Goal: Task Accomplishment & Management: Manage account settings

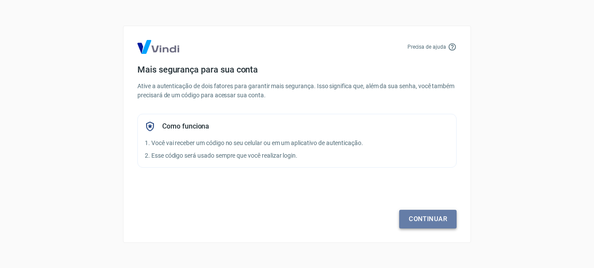
click at [428, 218] on link "Continuar" at bounding box center [427, 219] width 57 height 18
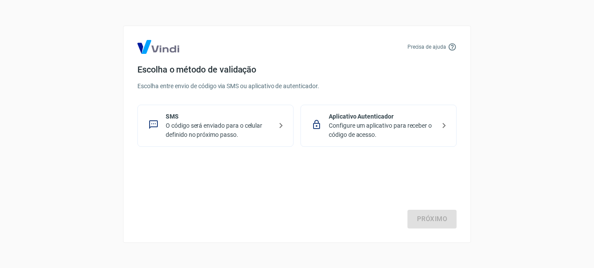
click at [351, 121] on p "Configure um aplicativo para receber o código de acesso." at bounding box center [382, 130] width 107 height 18
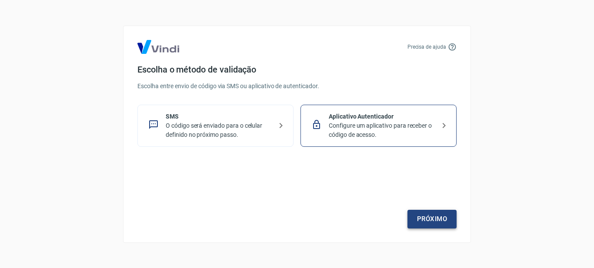
click at [434, 222] on link "Próximo" at bounding box center [432, 219] width 49 height 18
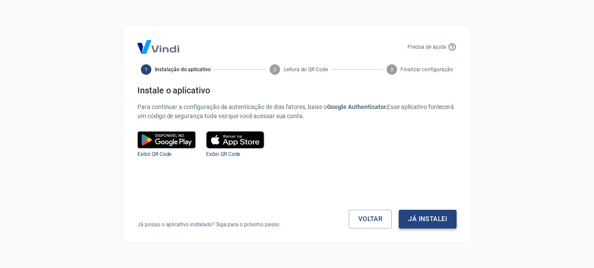
click at [425, 217] on button "Já instalei" at bounding box center [428, 219] width 58 height 18
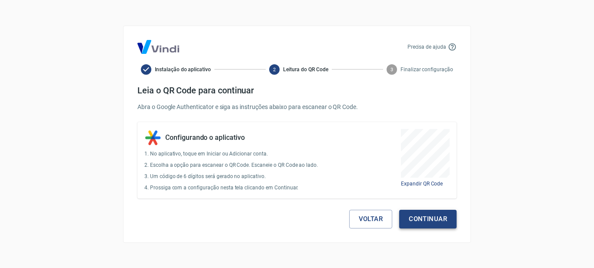
click at [410, 221] on button "Continuar" at bounding box center [427, 219] width 57 height 18
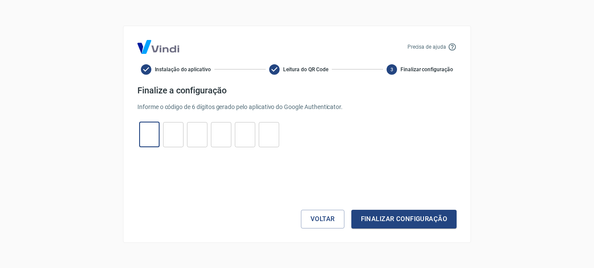
click at [152, 136] on input "tel" at bounding box center [149, 134] width 20 height 19
type input "8"
type input "5"
type input "2"
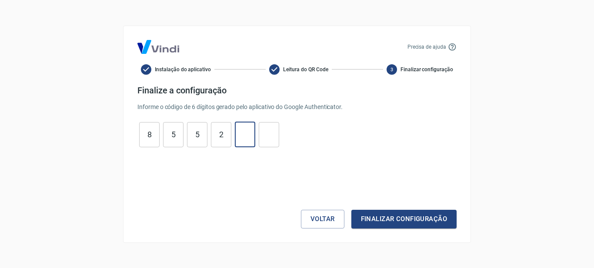
type input "6"
type input "3"
click at [374, 220] on button "Finalizar configuração" at bounding box center [403, 219] width 105 height 18
drag, startPoint x: 148, startPoint y: 133, endPoint x: 375, endPoint y: 131, distance: 226.6
click at [375, 131] on div "8 ​ 5 ​ 5 ​ 2 ​ 6 ​ 3 ​" at bounding box center [296, 134] width 319 height 25
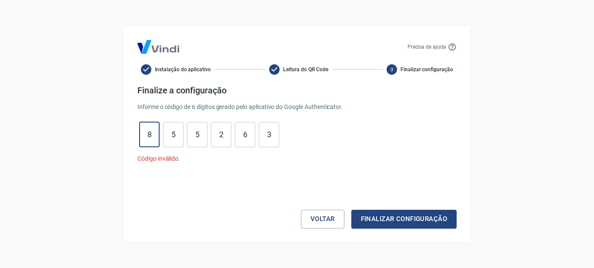
type input "8"
click at [171, 139] on input "5" at bounding box center [173, 134] width 20 height 19
click at [205, 134] on input "5" at bounding box center [197, 134] width 20 height 19
type input "5"
click at [224, 139] on input "2" at bounding box center [221, 134] width 20 height 19
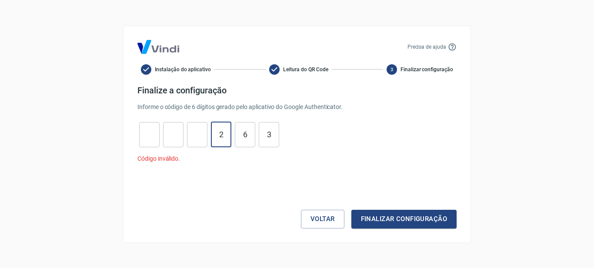
type input "2"
click at [250, 140] on input "6" at bounding box center [245, 134] width 20 height 19
type input "6"
click at [273, 140] on input "3" at bounding box center [269, 134] width 20 height 19
type input "3"
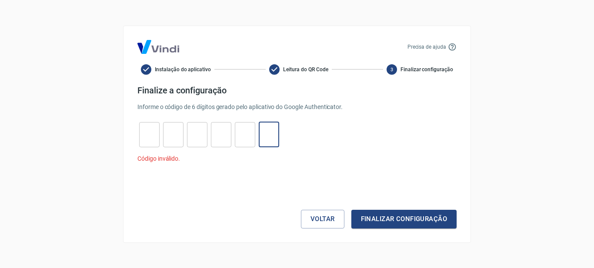
click at [362, 143] on div "​ ​ ​ ​ ​ ​" at bounding box center [296, 134] width 319 height 25
click at [311, 222] on button "Voltar" at bounding box center [322, 219] width 43 height 18
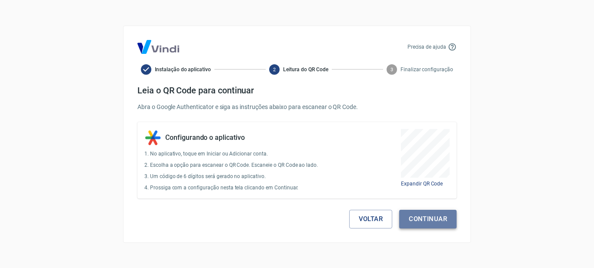
click at [431, 215] on button "Continuar" at bounding box center [427, 219] width 57 height 18
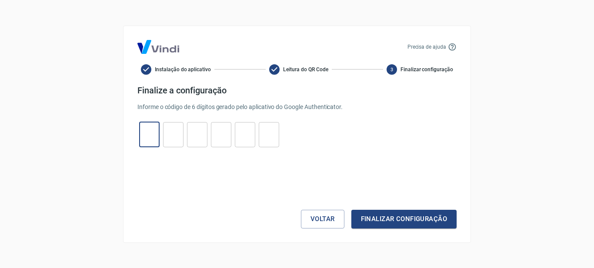
click at [147, 133] on input "tel" at bounding box center [149, 134] width 20 height 19
type input "0"
type input "6"
type input "0"
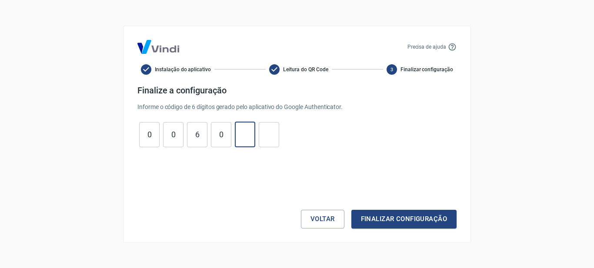
type input "5"
type input "1"
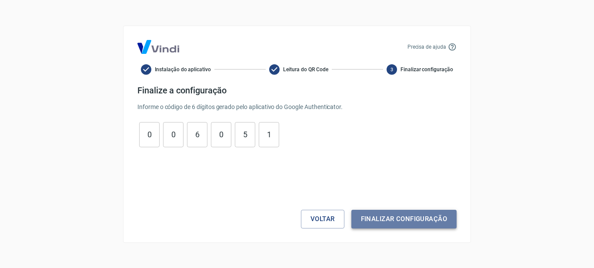
click at [419, 220] on button "Finalizar configuração" at bounding box center [403, 219] width 105 height 18
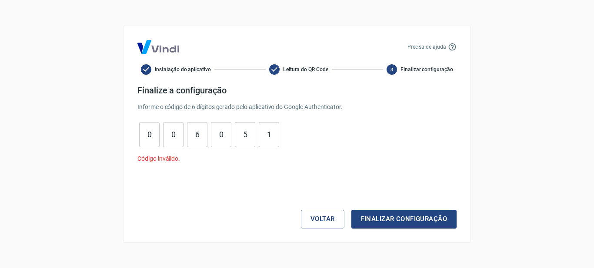
click at [156, 135] on input "0" at bounding box center [149, 134] width 20 height 19
type input "0"
click at [169, 135] on input "0" at bounding box center [173, 134] width 20 height 19
click at [201, 137] on input "6" at bounding box center [197, 134] width 20 height 19
type input "6"
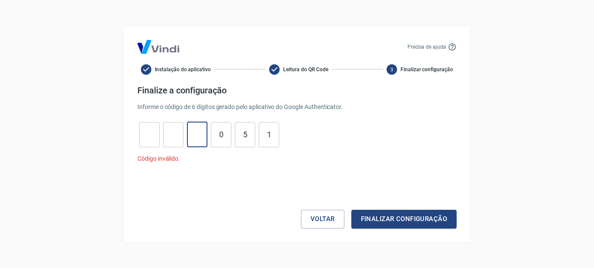
click at [224, 134] on input "0" at bounding box center [221, 134] width 20 height 19
type input "0"
click at [248, 136] on input "5" at bounding box center [245, 134] width 20 height 19
type input "5"
click at [272, 137] on input "1" at bounding box center [269, 134] width 20 height 19
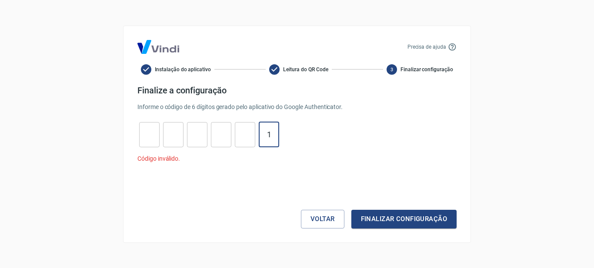
type input "1"
click at [154, 134] on input "tel" at bounding box center [149, 134] width 20 height 19
type input "6"
type input "9"
type input "3"
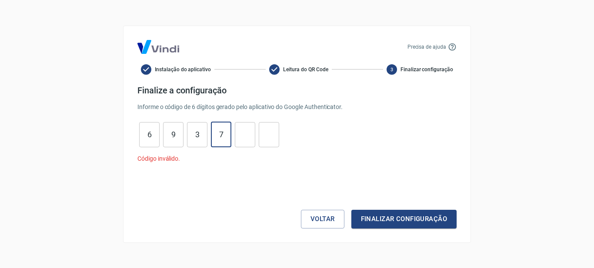
type input "7"
type input "0"
type input "2"
click at [408, 218] on button "Finalizar configuração" at bounding box center [403, 219] width 105 height 18
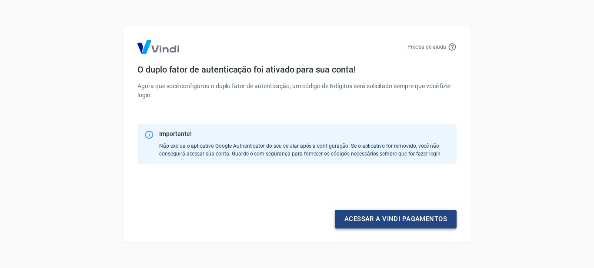
click at [381, 219] on link "Acessar a Vindi pagamentos" at bounding box center [396, 219] width 122 height 18
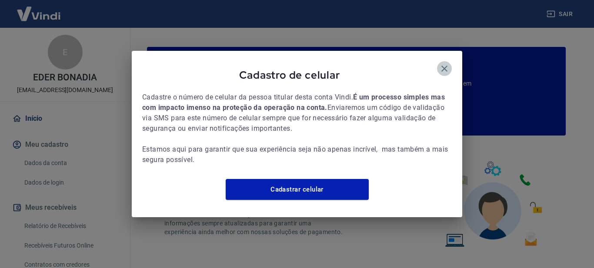
click at [446, 64] on icon "button" at bounding box center [444, 69] width 10 height 10
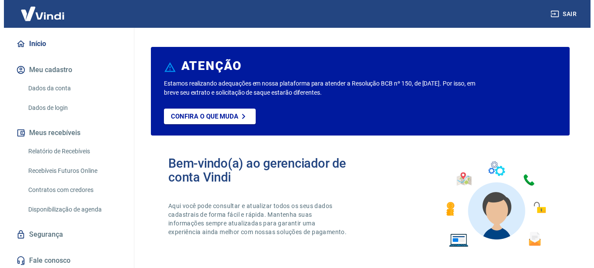
scroll to position [76, 0]
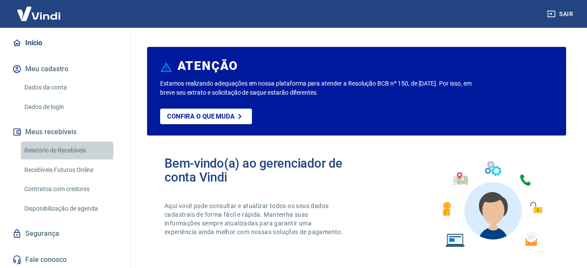
click at [58, 150] on link "Relatório de Recebíveis" at bounding box center [70, 151] width 99 height 18
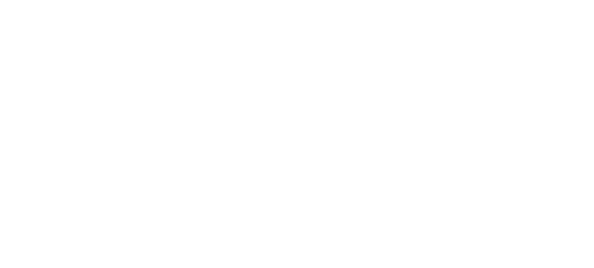
click at [49, 0] on html at bounding box center [297, 0] width 594 height 0
